Goal: Find contact information: Find contact information

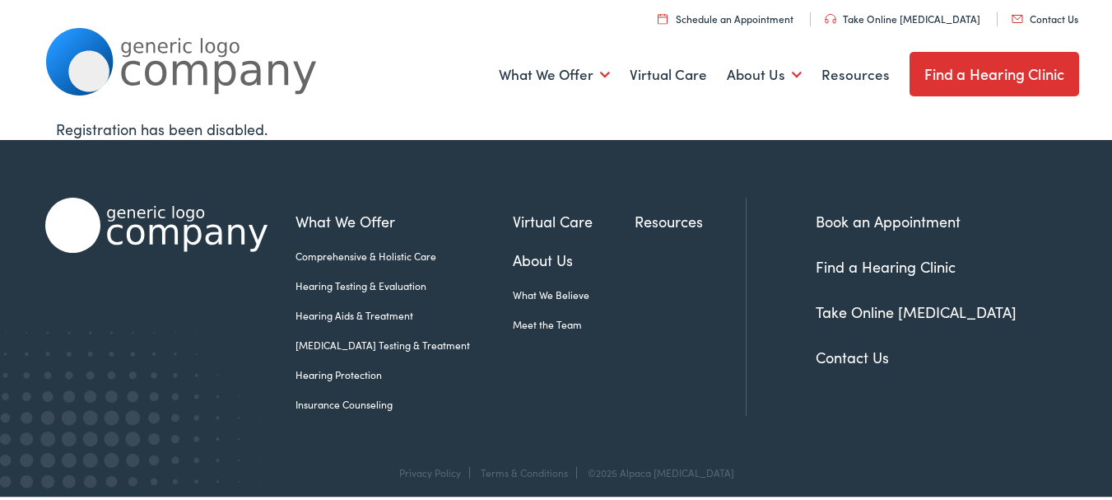
scroll to position [26, 0]
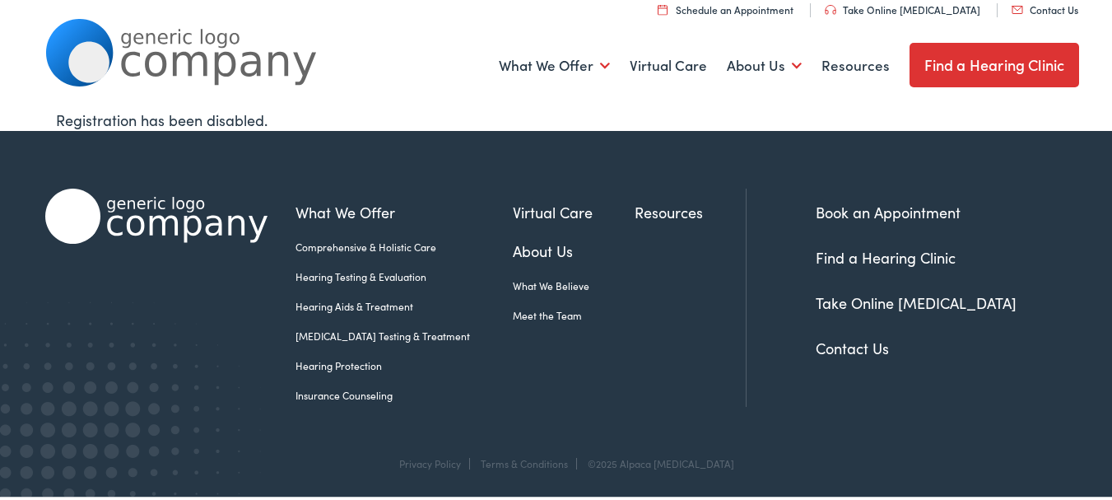
click at [839, 355] on li "Contact Us" at bounding box center [947, 345] width 263 height 22
click at [839, 344] on link "Contact Us" at bounding box center [852, 345] width 73 height 21
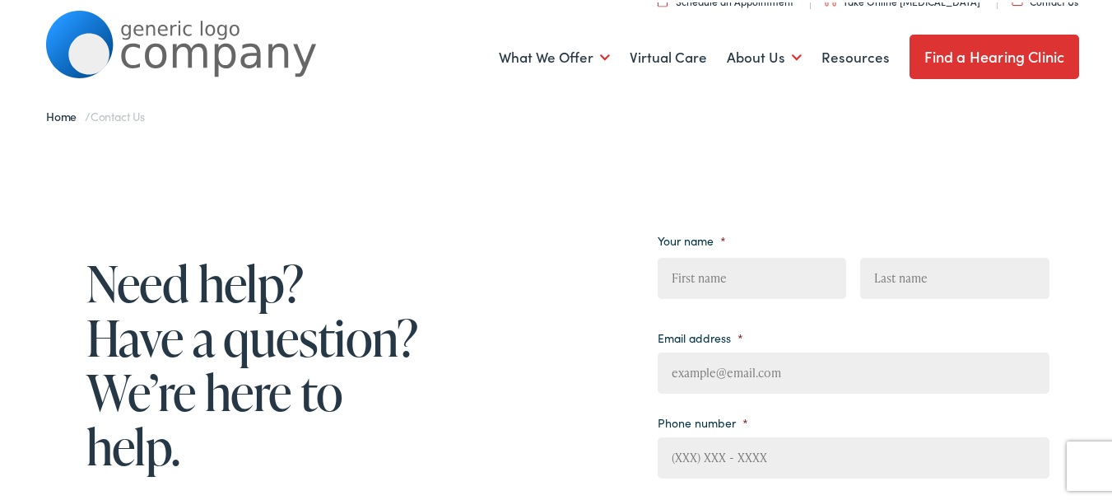
scroll to position [329, 0]
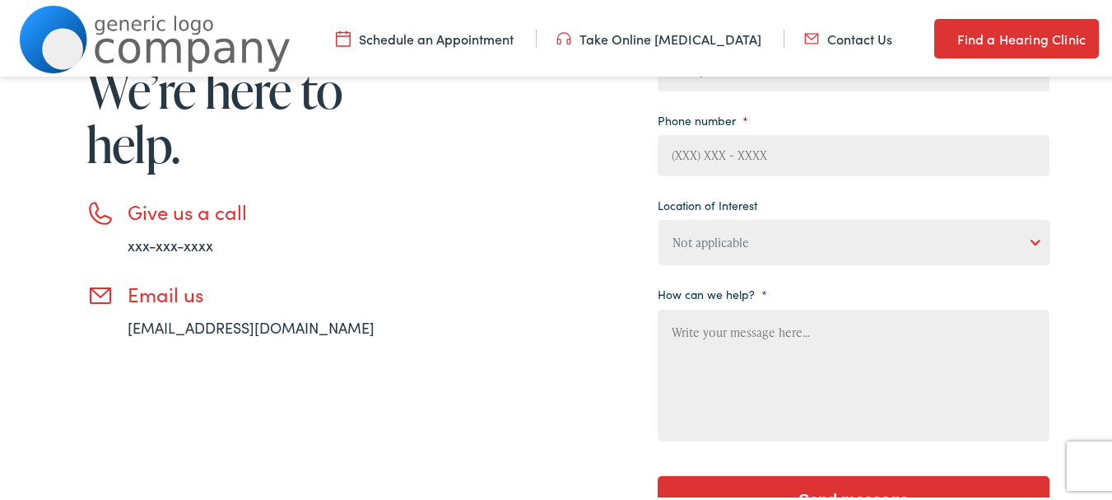
click at [180, 239] on link "xxx-xxx-xxxx" at bounding box center [171, 242] width 86 height 21
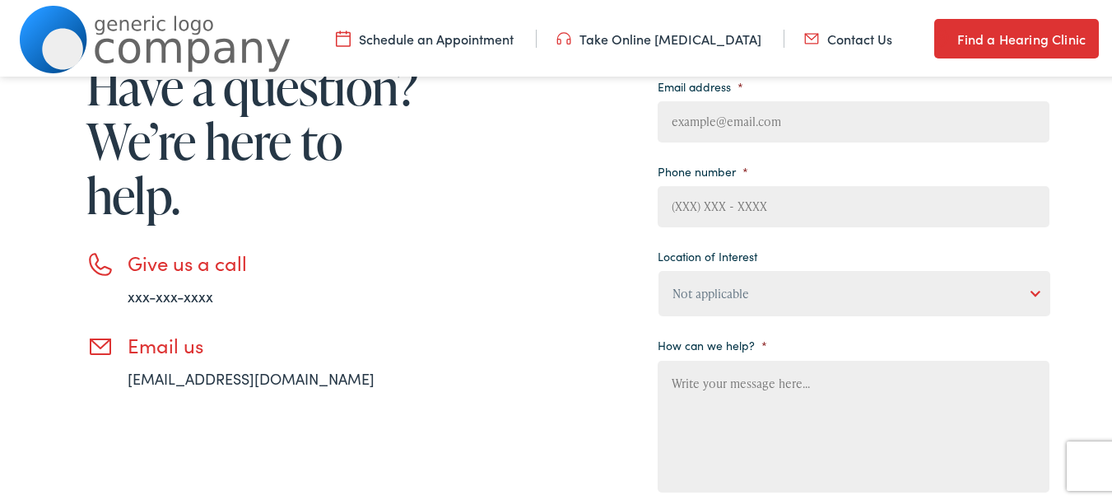
scroll to position [86, 0]
